Goal: Task Accomplishment & Management: Manage account settings

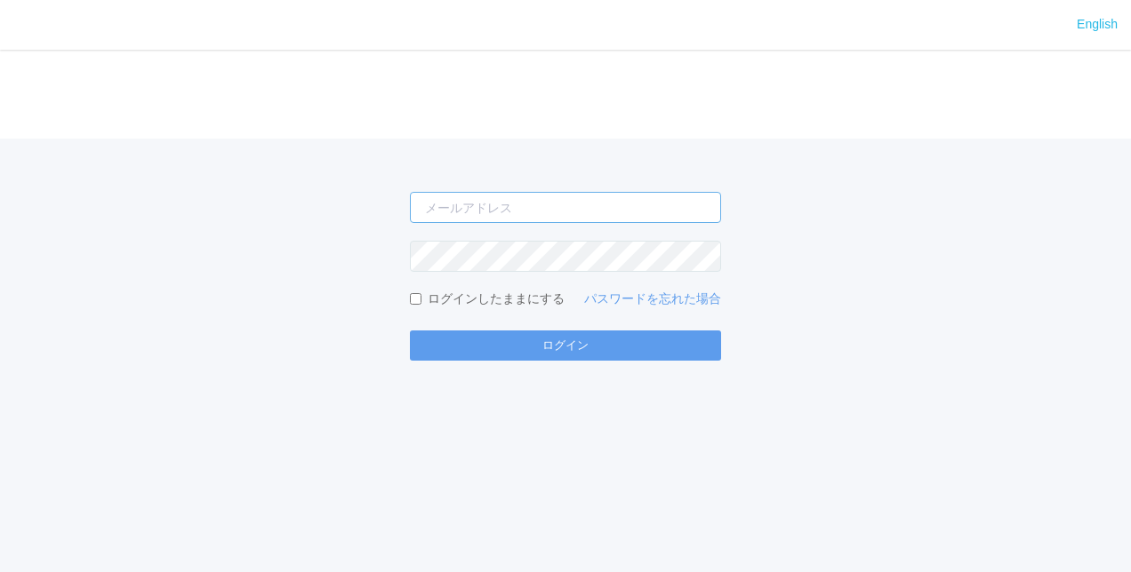
type input "[PERSON_NAME][EMAIL_ADDRESS][DOMAIN_NAME]"
click at [587, 364] on div "English ログイン shuhei.otsuki@dj.kyocera.com ログインしたままにする パスワードを忘れた場合 ログイン" at bounding box center [565, 286] width 1131 height 572
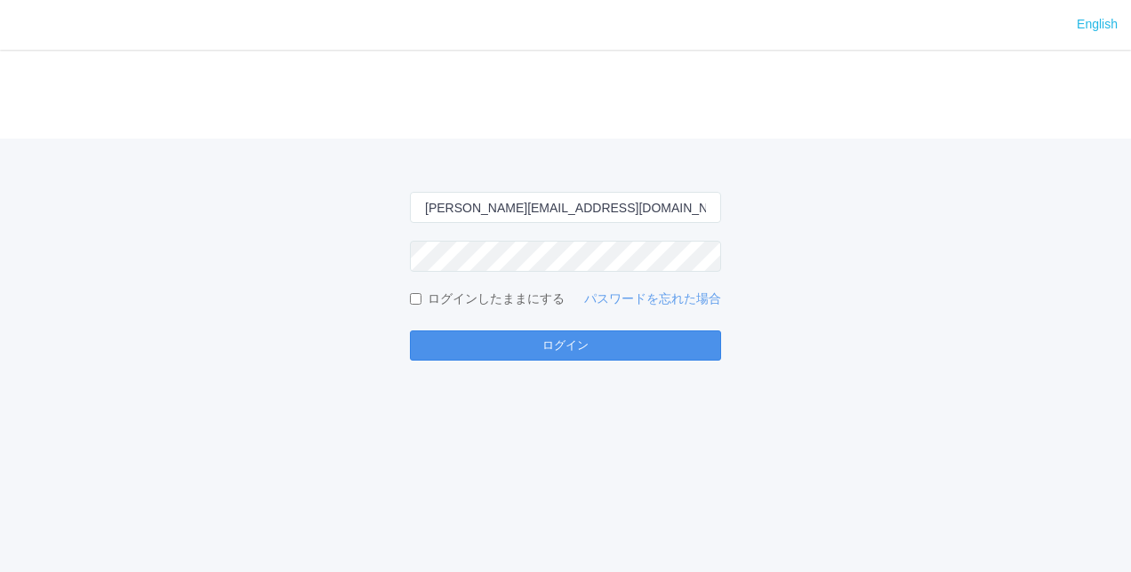
click at [596, 345] on button "ログイン" at bounding box center [565, 346] width 311 height 30
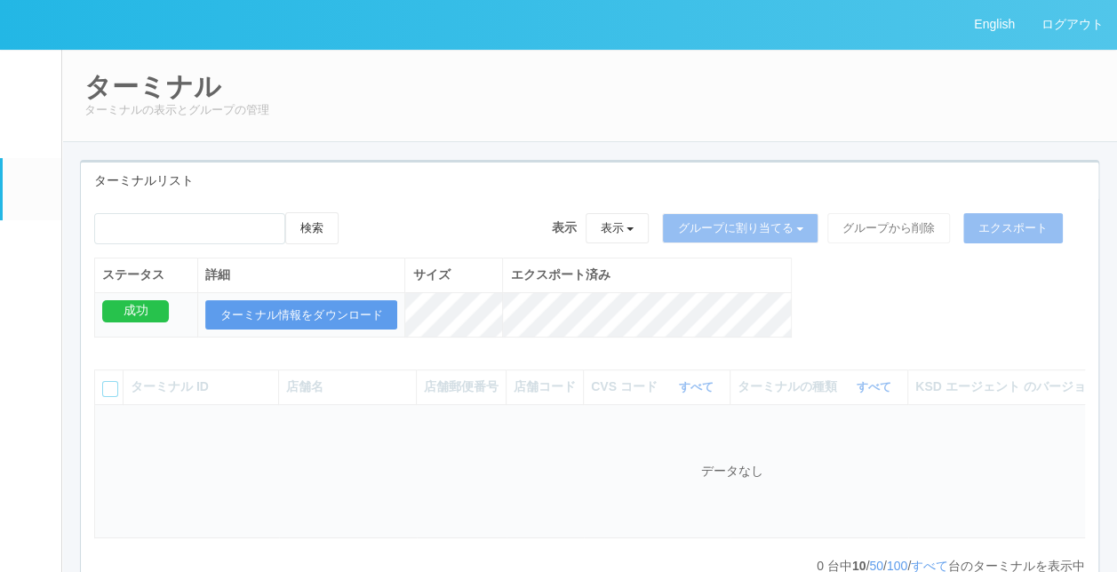
click at [31, 252] on em at bounding box center [31, 252] width 0 height 0
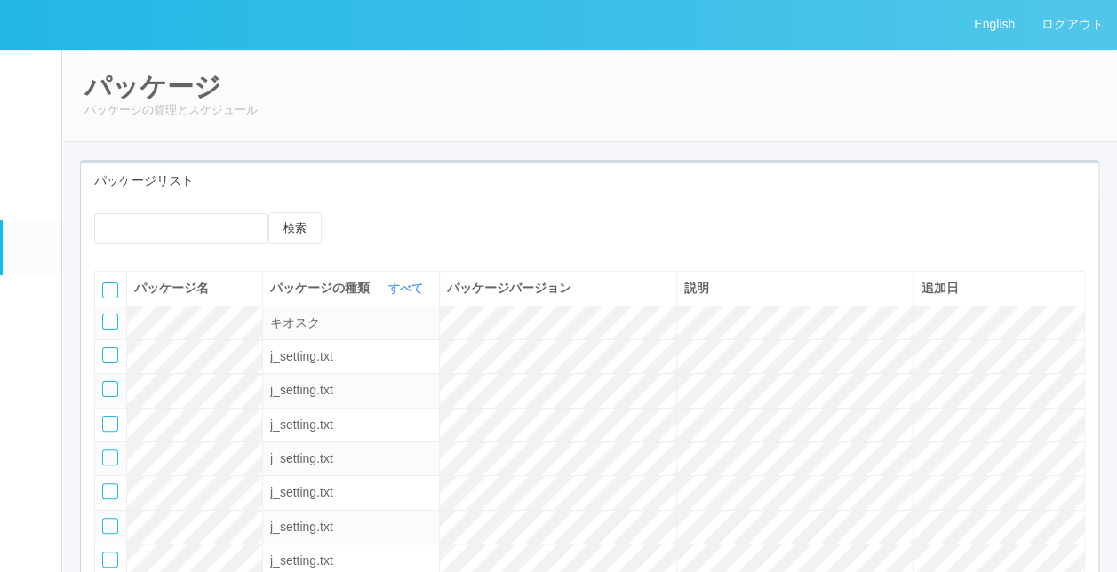
drag, startPoint x: 603, startPoint y: 215, endPoint x: 616, endPoint y: 214, distance: 12.5
click at [605, 215] on div "検索" at bounding box center [590, 234] width 1018 height 45
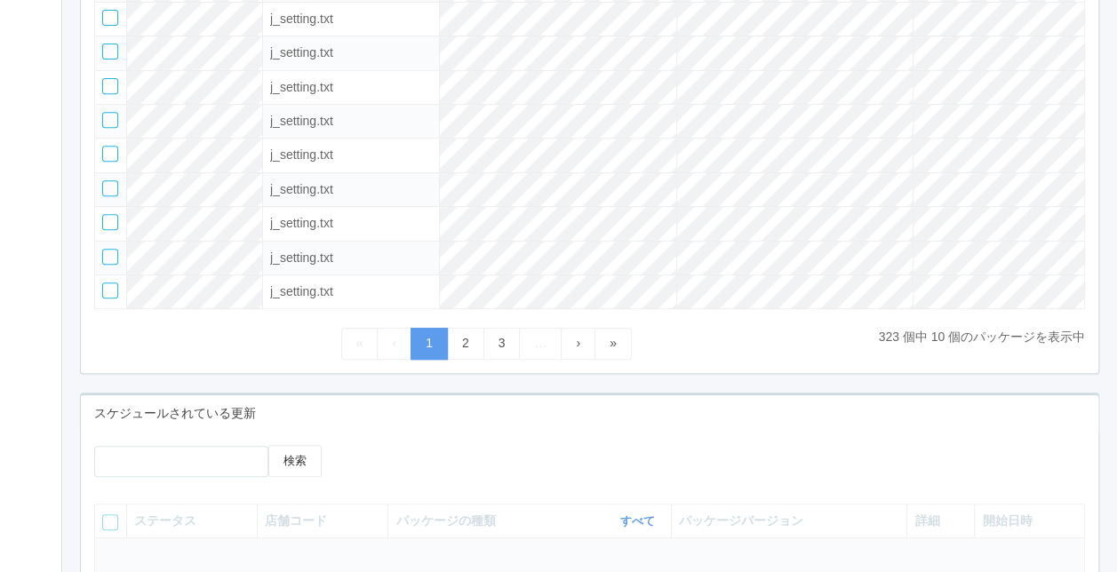
scroll to position [444, 0]
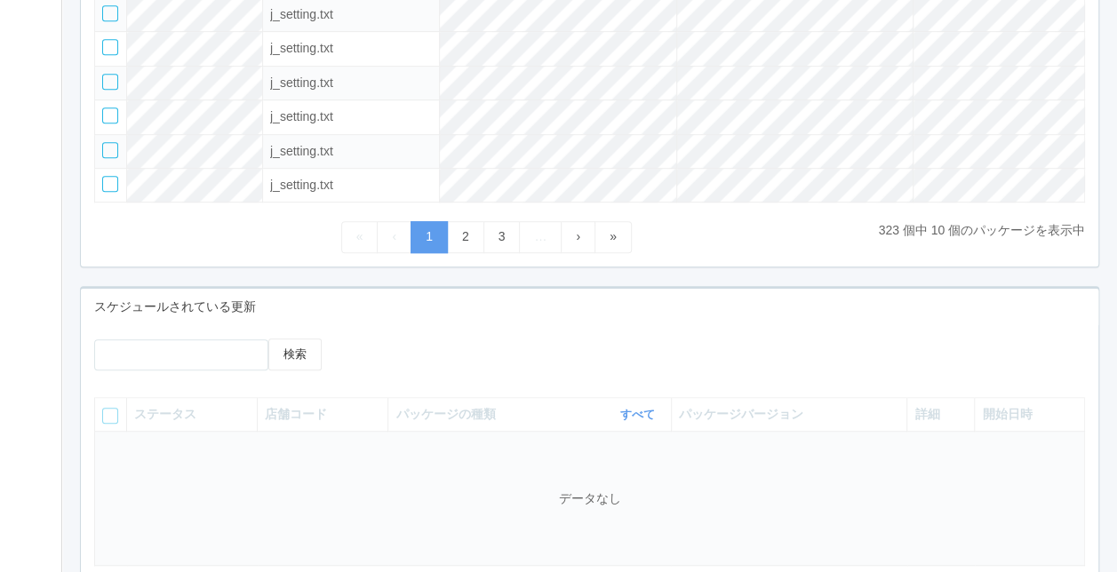
click at [711, 361] on div "検索" at bounding box center [590, 361] width 1018 height 45
click at [709, 361] on div "検索" at bounding box center [590, 361] width 1018 height 45
click at [572, 316] on div "スケジュールされている更新" at bounding box center [590, 307] width 1018 height 36
click at [777, 339] on div "検索" at bounding box center [590, 361] width 1018 height 45
click at [560, 340] on div at bounding box center [469, 345] width 214 height 13
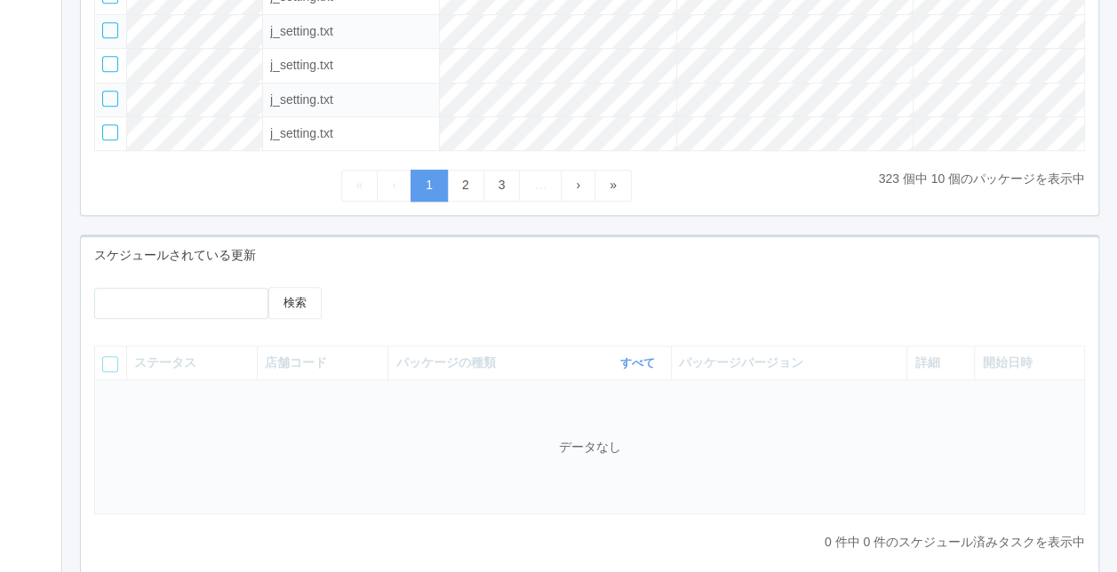
scroll to position [533, 0]
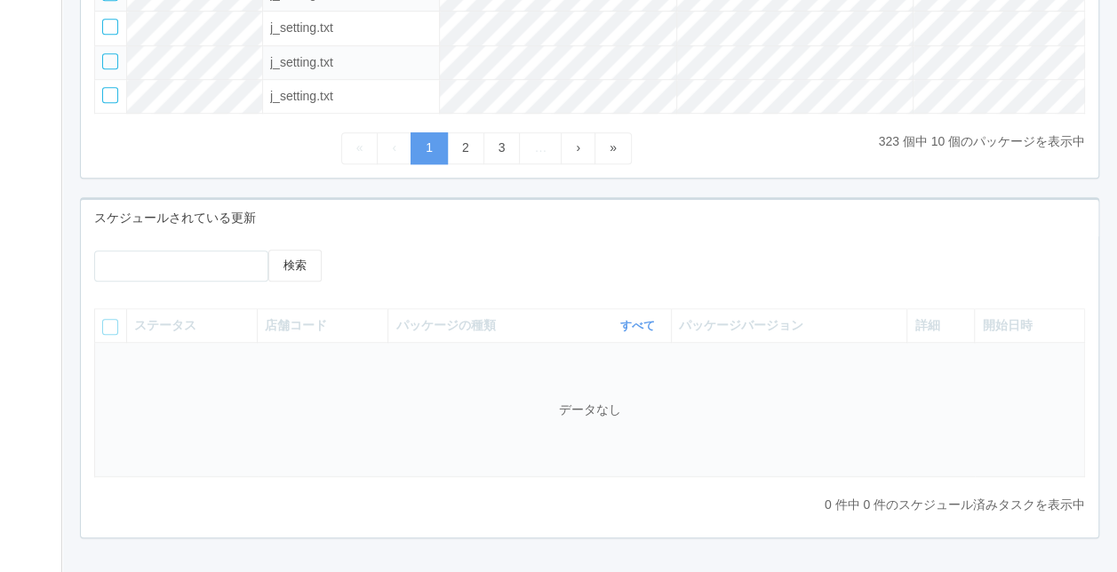
click at [583, 268] on div at bounding box center [462, 263] width 254 height 27
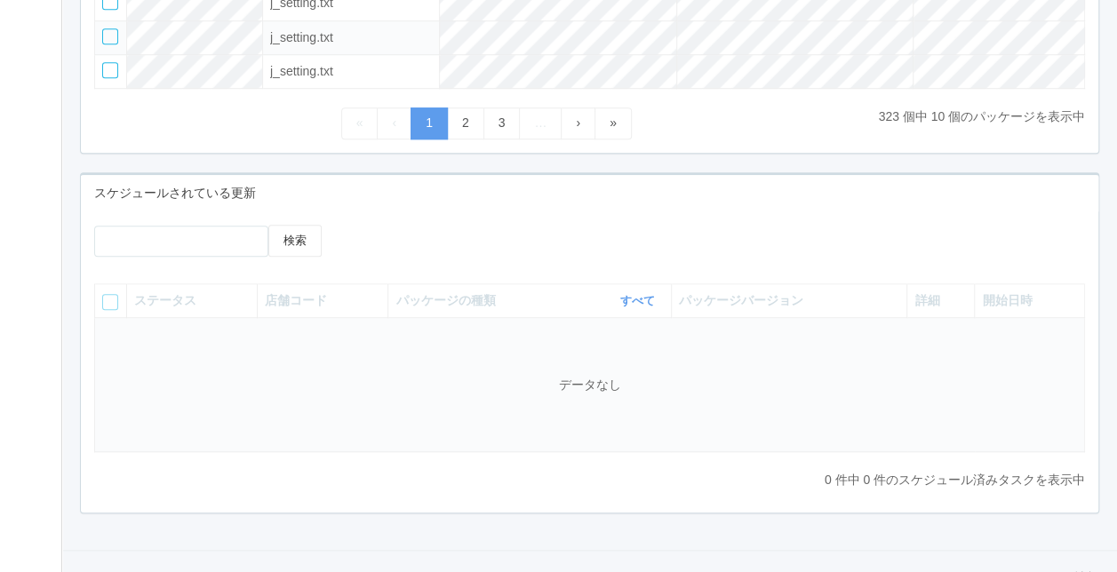
scroll to position [564, 0]
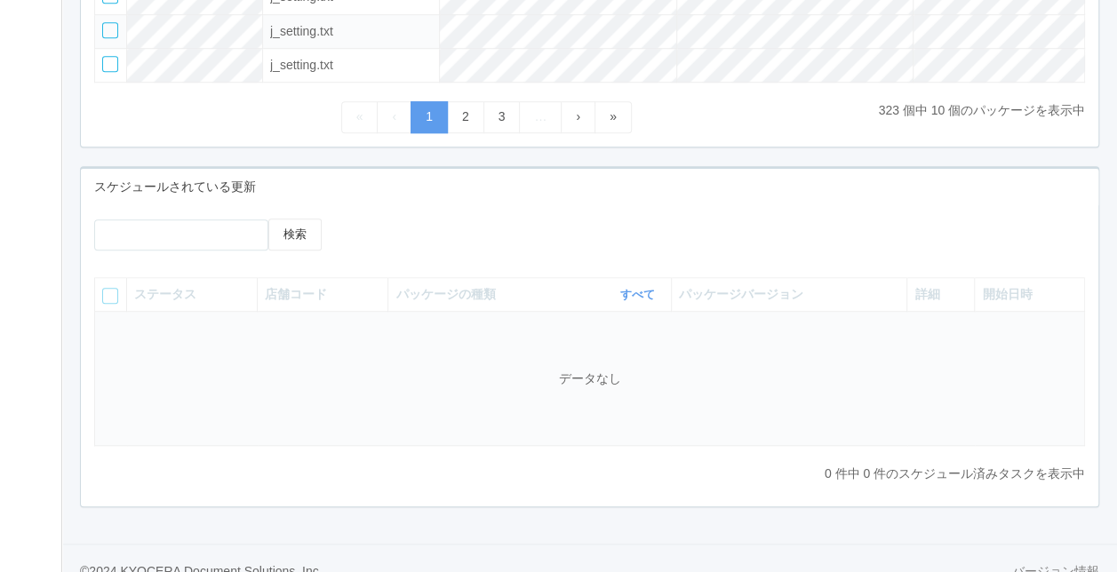
click at [572, 381] on td "データなし" at bounding box center [590, 379] width 990 height 134
click at [595, 234] on div "検索" at bounding box center [590, 241] width 1018 height 45
drag, startPoint x: 564, startPoint y: 389, endPoint x: 626, endPoint y: 389, distance: 62.2
click at [626, 389] on td "データなし" at bounding box center [590, 379] width 990 height 134
drag, startPoint x: 626, startPoint y: 389, endPoint x: 551, endPoint y: 220, distance: 184.6
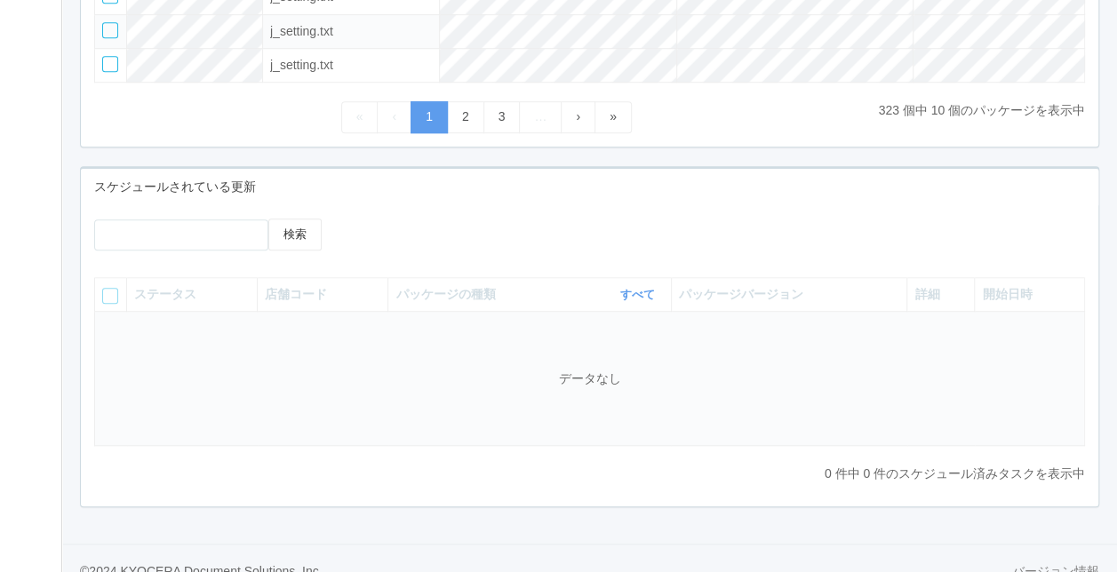
click at [553, 210] on div "検索 ステータス 店舗コード パッケージの種類 すべて 表示 すべて キオスク KSD エージェント j_setting.txt パッケージバージョン 詳細 …" at bounding box center [590, 355] width 1018 height 301
click at [559, 232] on div at bounding box center [469, 225] width 214 height 13
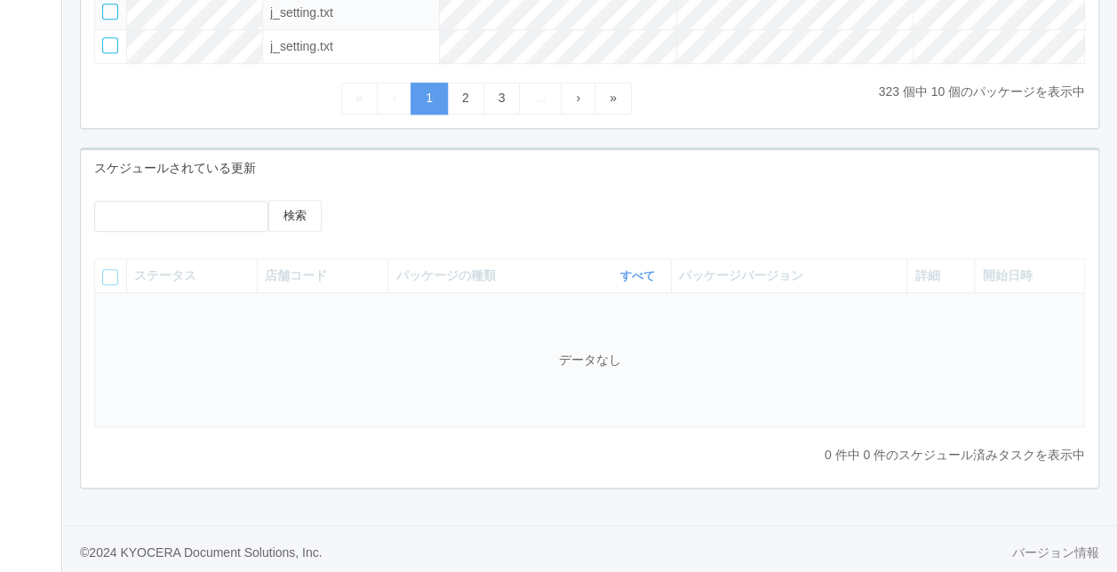
scroll to position [593, 0]
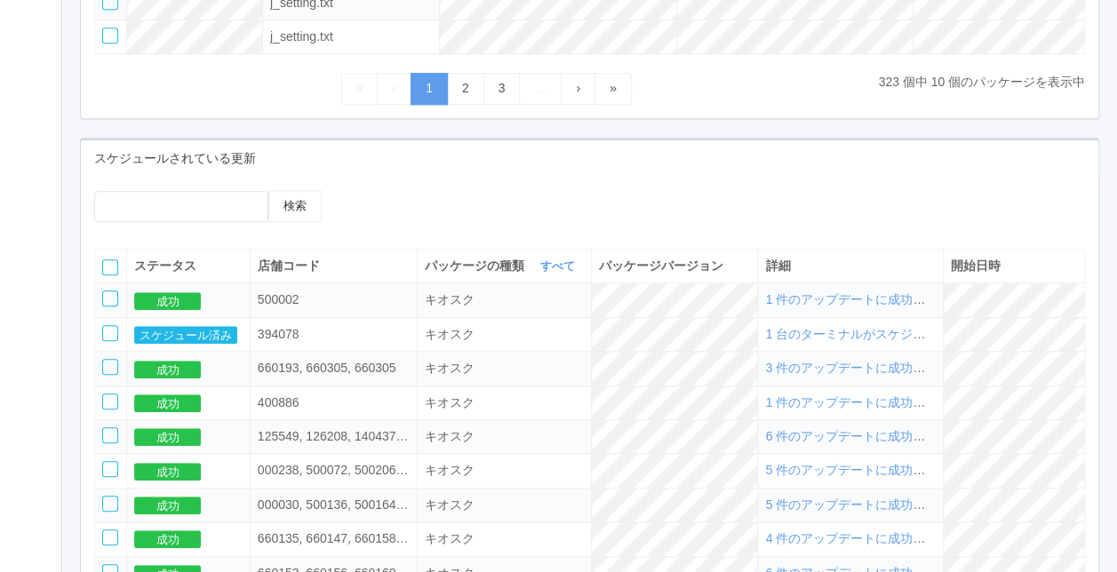
click at [631, 370] on tr "成功 660193, 660305, 660305 キオスク 3 件のアップデートに成功しました" at bounding box center [590, 369] width 990 height 34
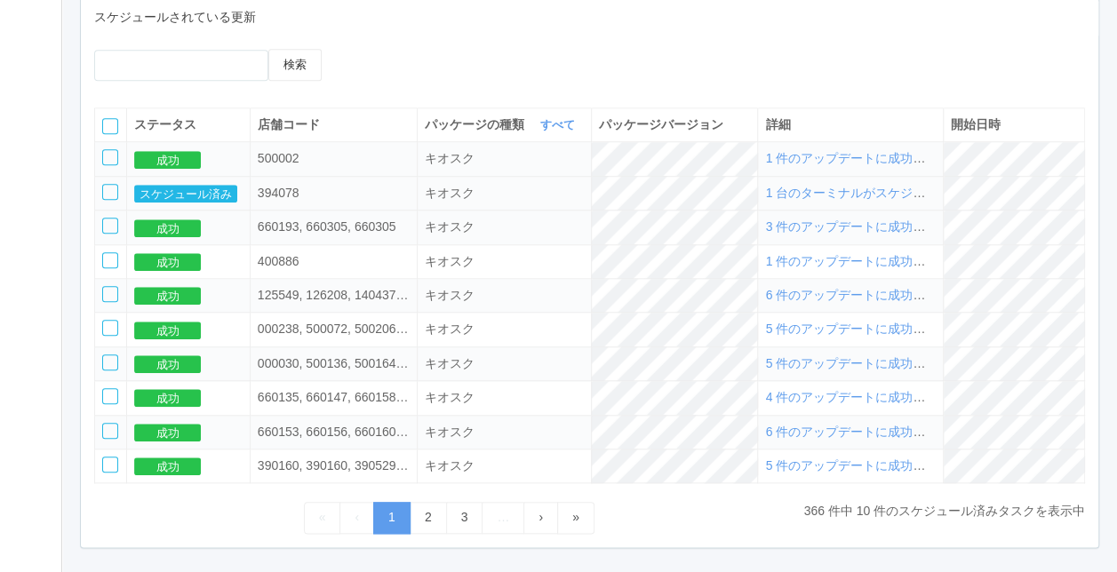
scroll to position [771, 0]
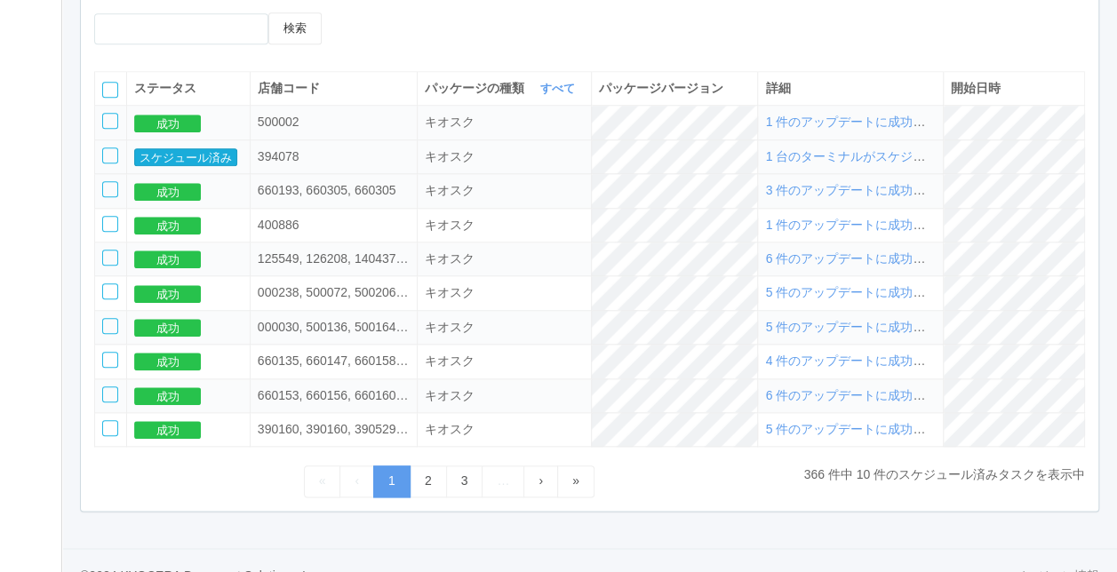
click at [158, 159] on button "スケジュール済み" at bounding box center [185, 157] width 103 height 18
click at [886, 158] on span "1 台のターミナルがスケジュールされました" at bounding box center [888, 156] width 247 height 14
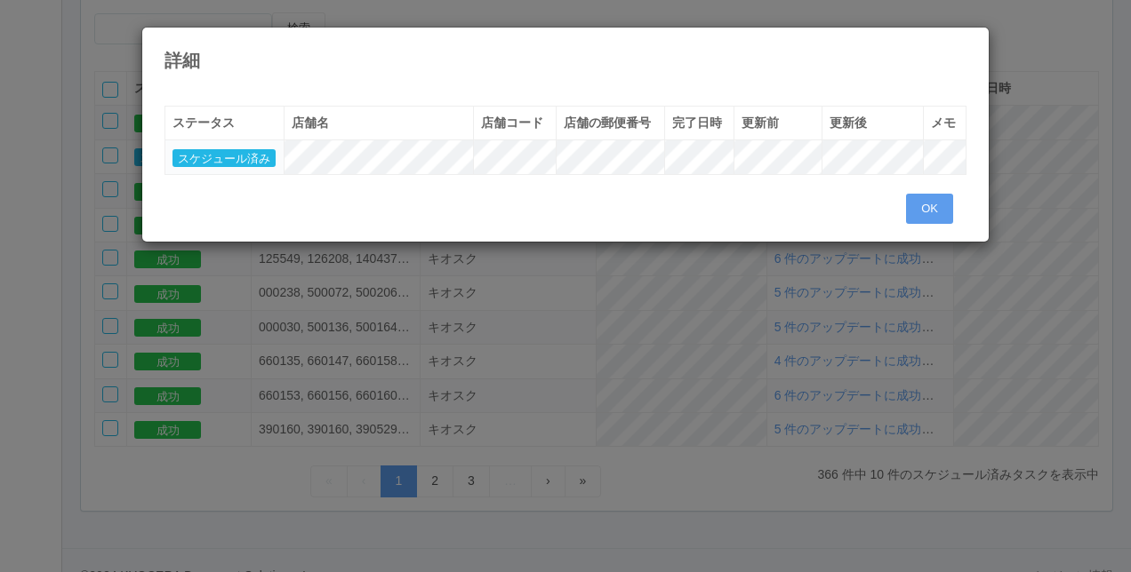
click at [827, 164] on tr "スケジュール済み" at bounding box center [565, 157] width 801 height 34
drag, startPoint x: 380, startPoint y: 179, endPoint x: 926, endPoint y: 195, distance: 546.0
click at [926, 195] on button "OK" at bounding box center [929, 209] width 47 height 30
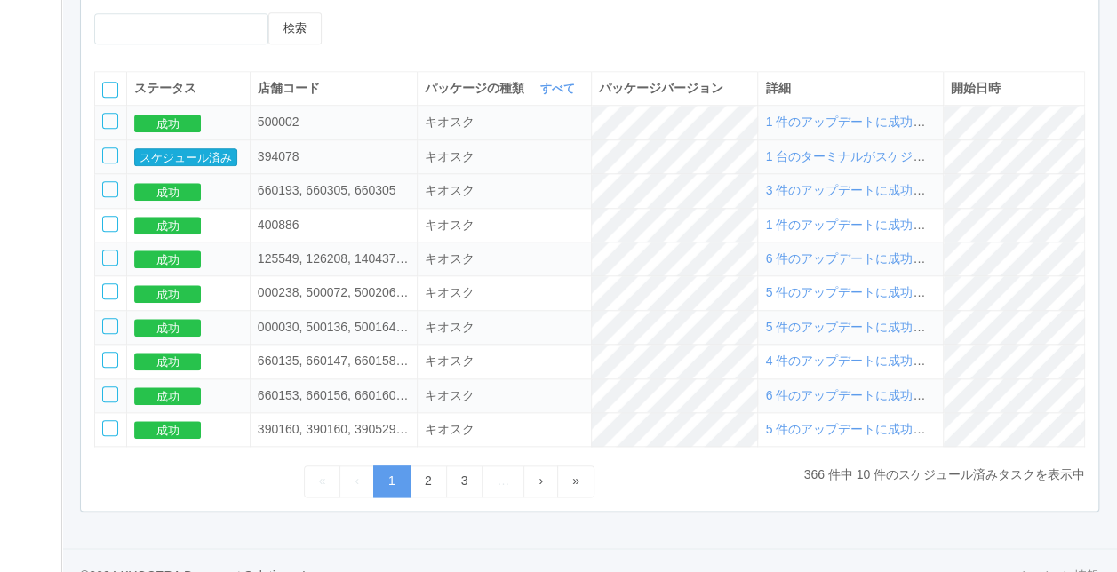
click at [183, 162] on button "スケジュール済み" at bounding box center [185, 157] width 103 height 18
click at [176, 155] on button "スケジュール済み" at bounding box center [185, 157] width 103 height 18
click at [889, 160] on span "1 台のターミナルがスケジュールされました" at bounding box center [888, 156] width 247 height 14
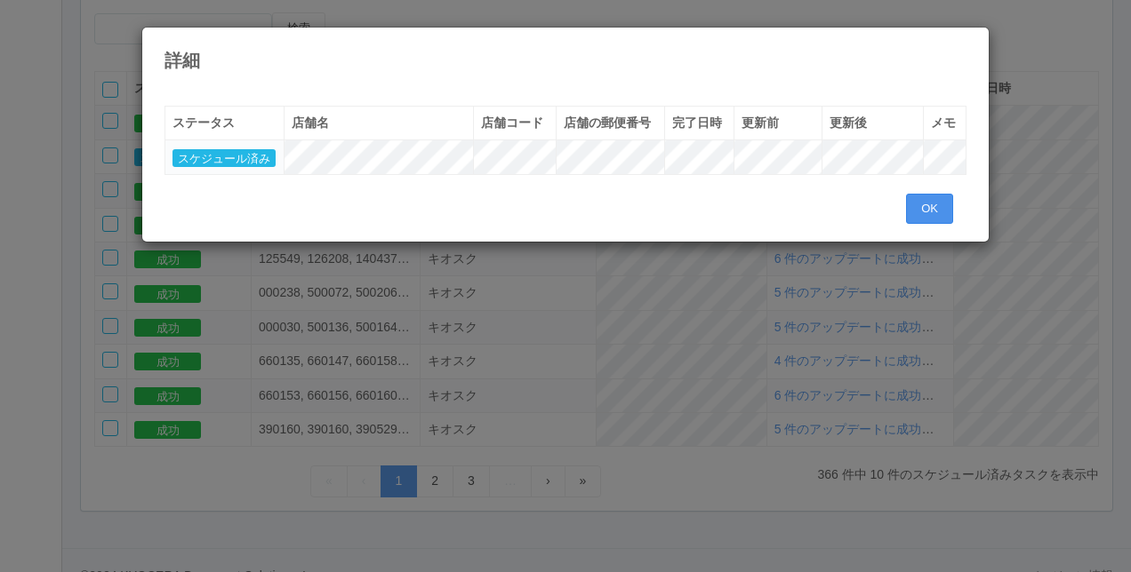
click at [916, 195] on button "OK" at bounding box center [929, 209] width 47 height 30
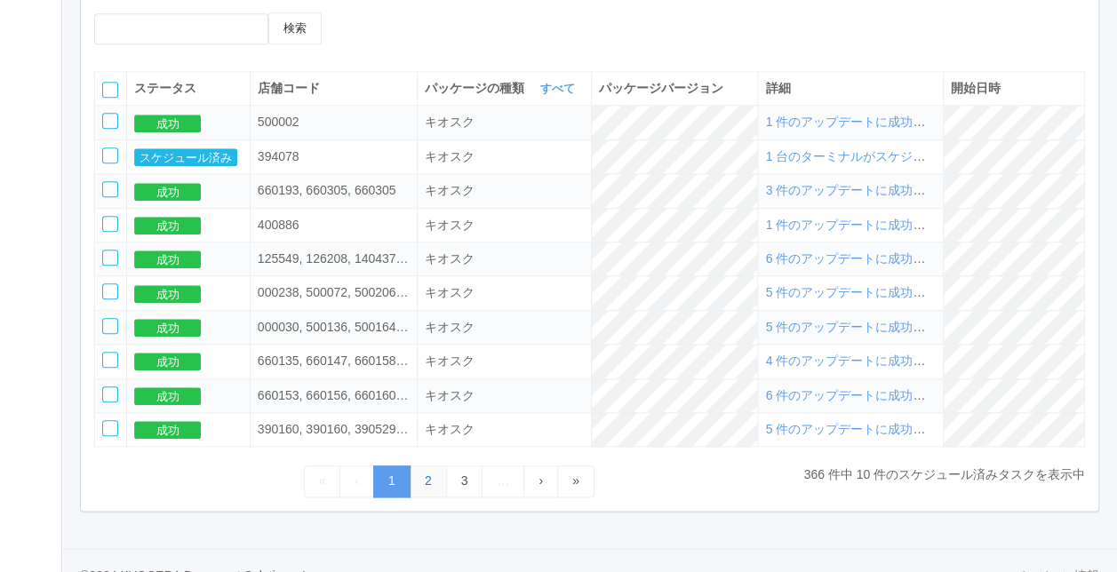
click at [428, 478] on link "2" at bounding box center [428, 481] width 37 height 31
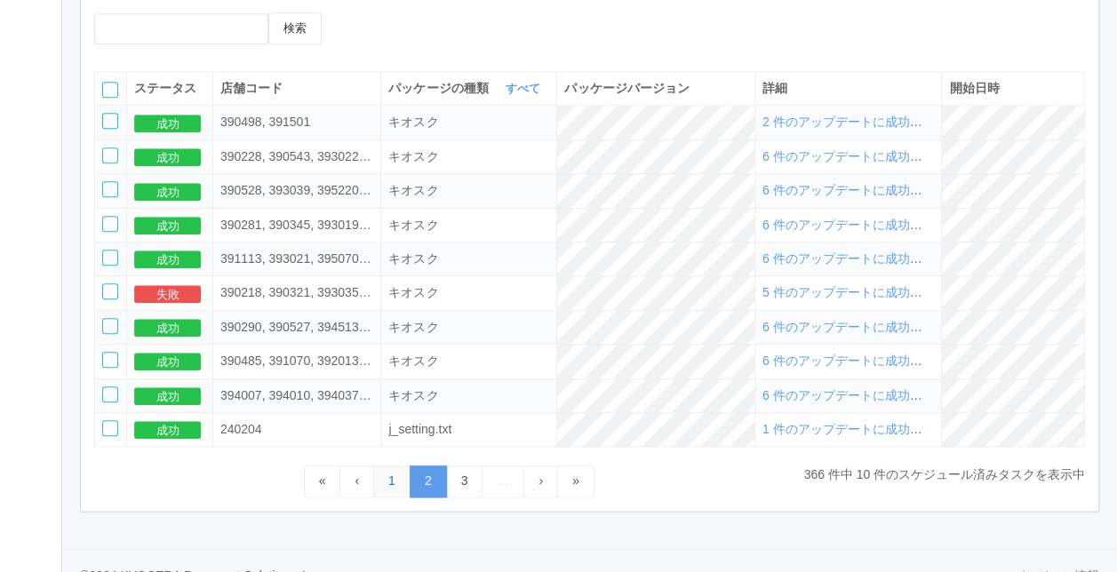
click at [388, 489] on link "1" at bounding box center [391, 481] width 37 height 31
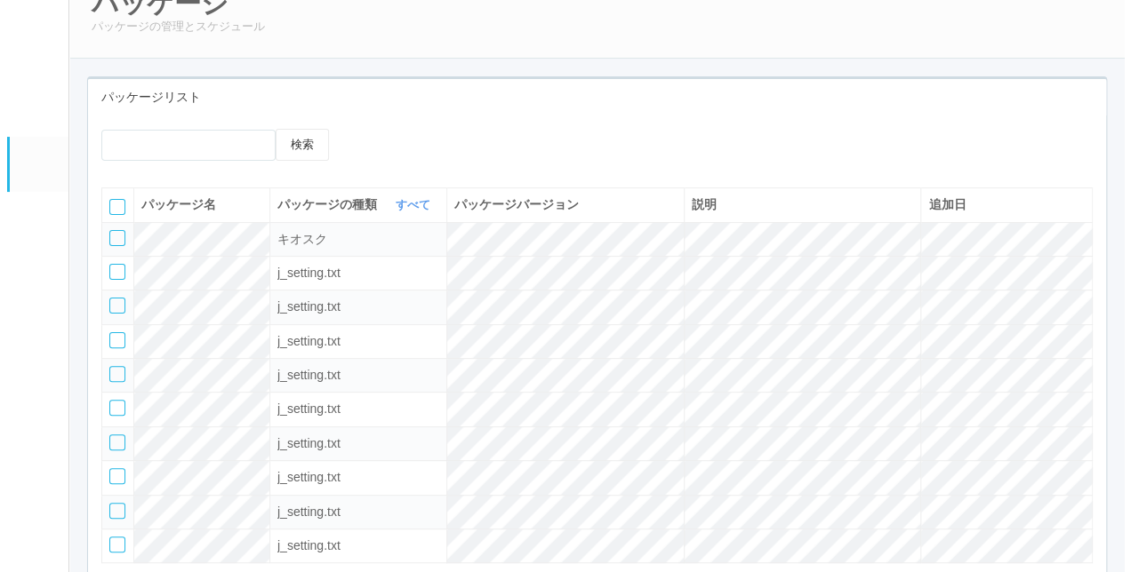
scroll to position [0, 0]
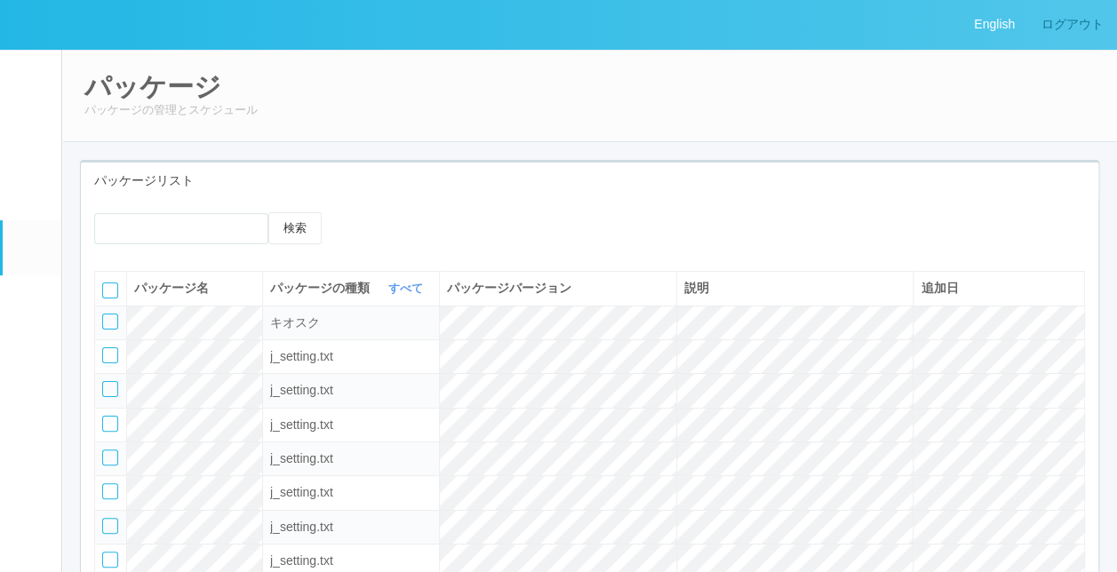
click at [1075, 39] on link "ログアウト" at bounding box center [1072, 24] width 89 height 49
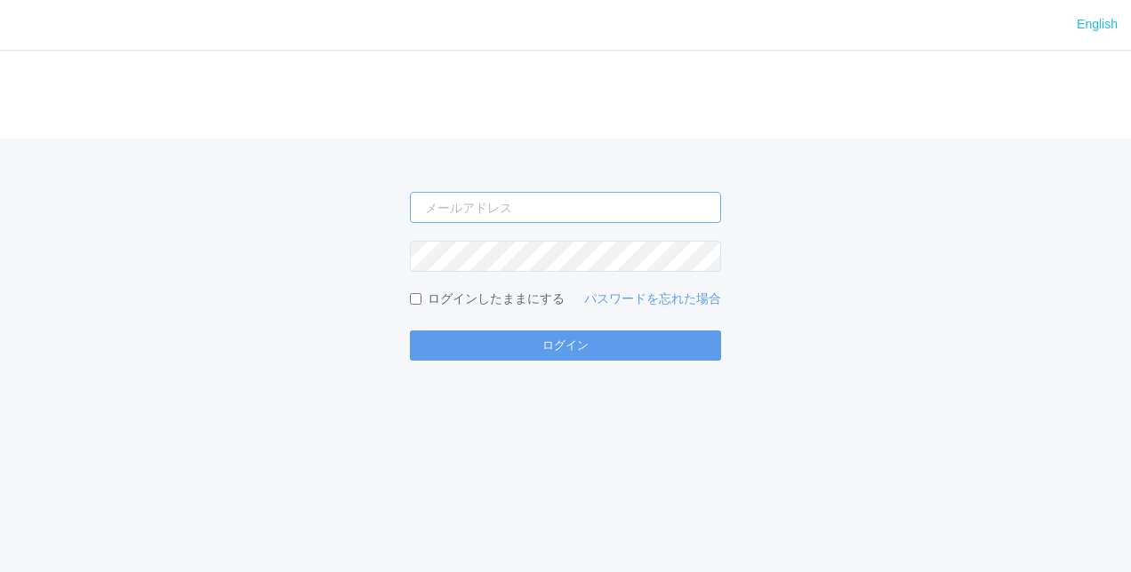
type input "[PERSON_NAME][EMAIL_ADDRESS][DOMAIN_NAME]"
